Goal: Task Accomplishment & Management: Manage account settings

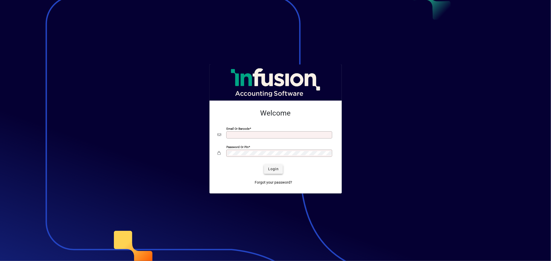
type input "**********"
click at [270, 170] on span "Login" at bounding box center [273, 168] width 11 height 5
